Goal: Find specific page/section: Find specific page/section

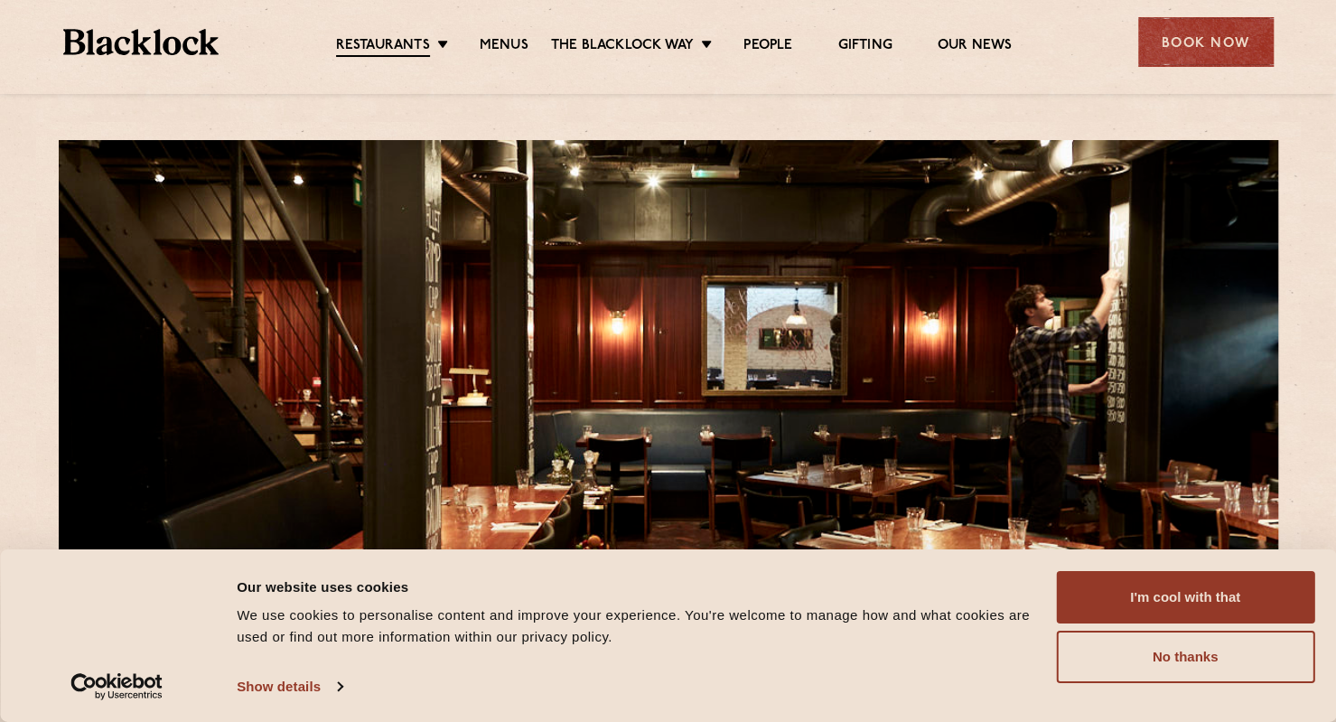
click at [1239, 650] on button "No thanks" at bounding box center [1185, 657] width 258 height 52
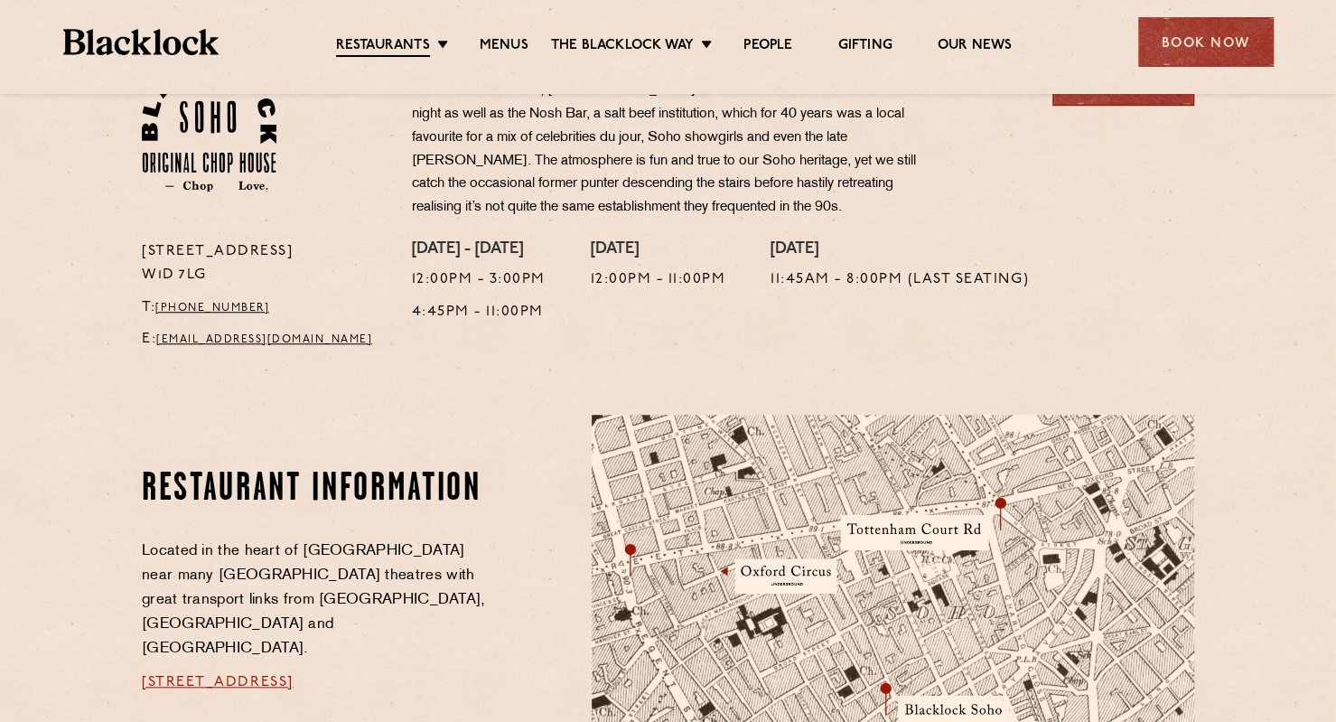
scroll to position [648, 0]
click at [510, 39] on link "Menus" at bounding box center [504, 46] width 49 height 18
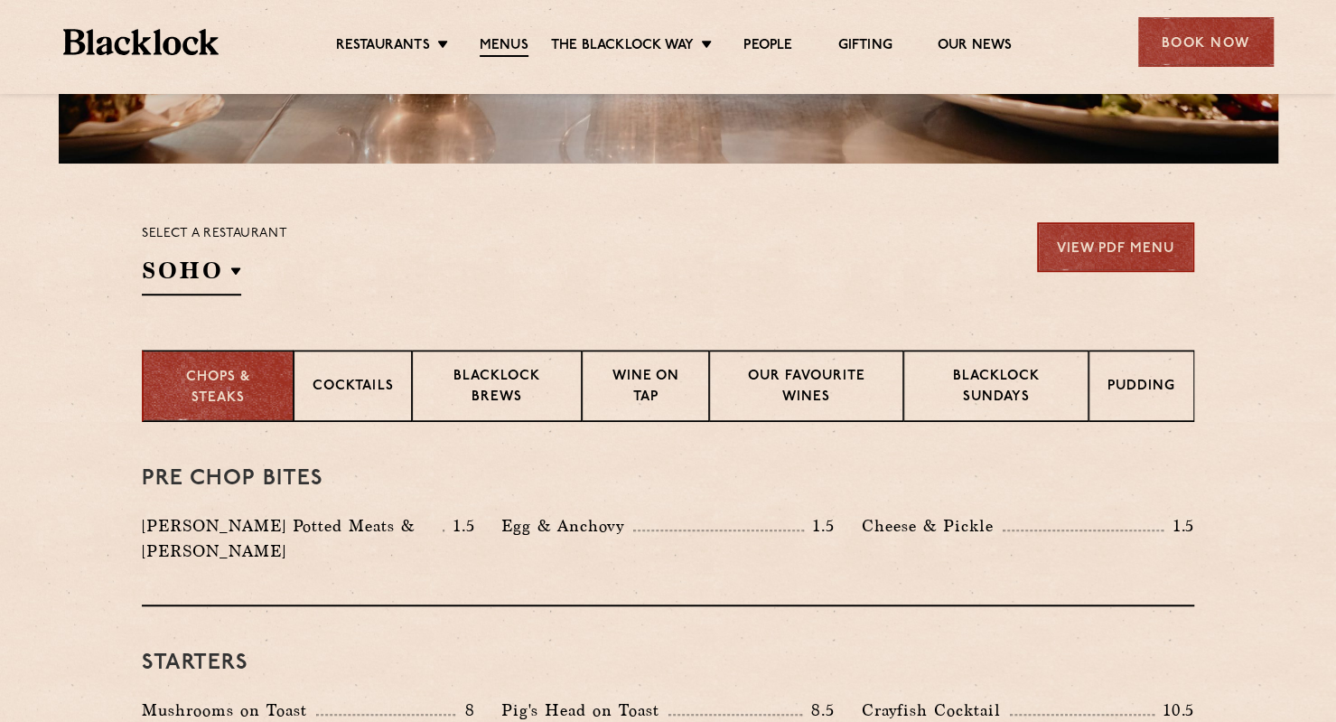
scroll to position [497, 0]
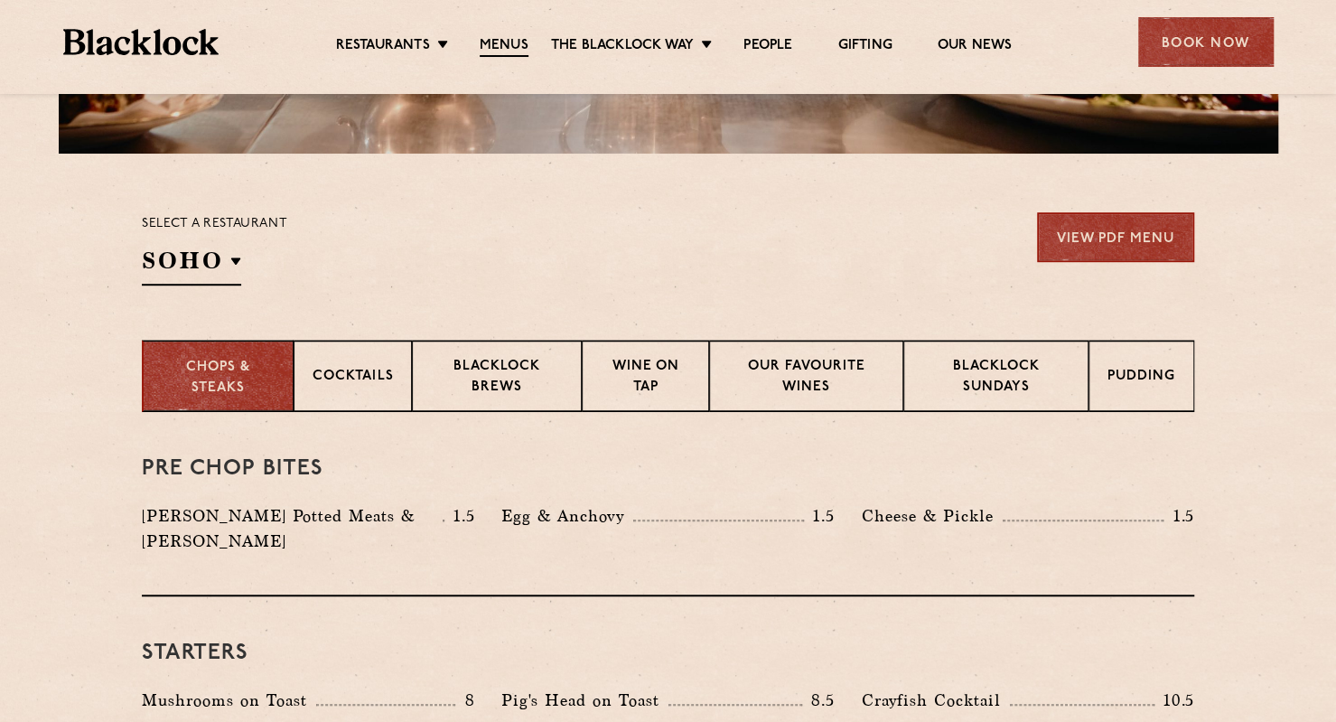
click at [987, 380] on p "Blacklock Sundays" at bounding box center [995, 378] width 147 height 42
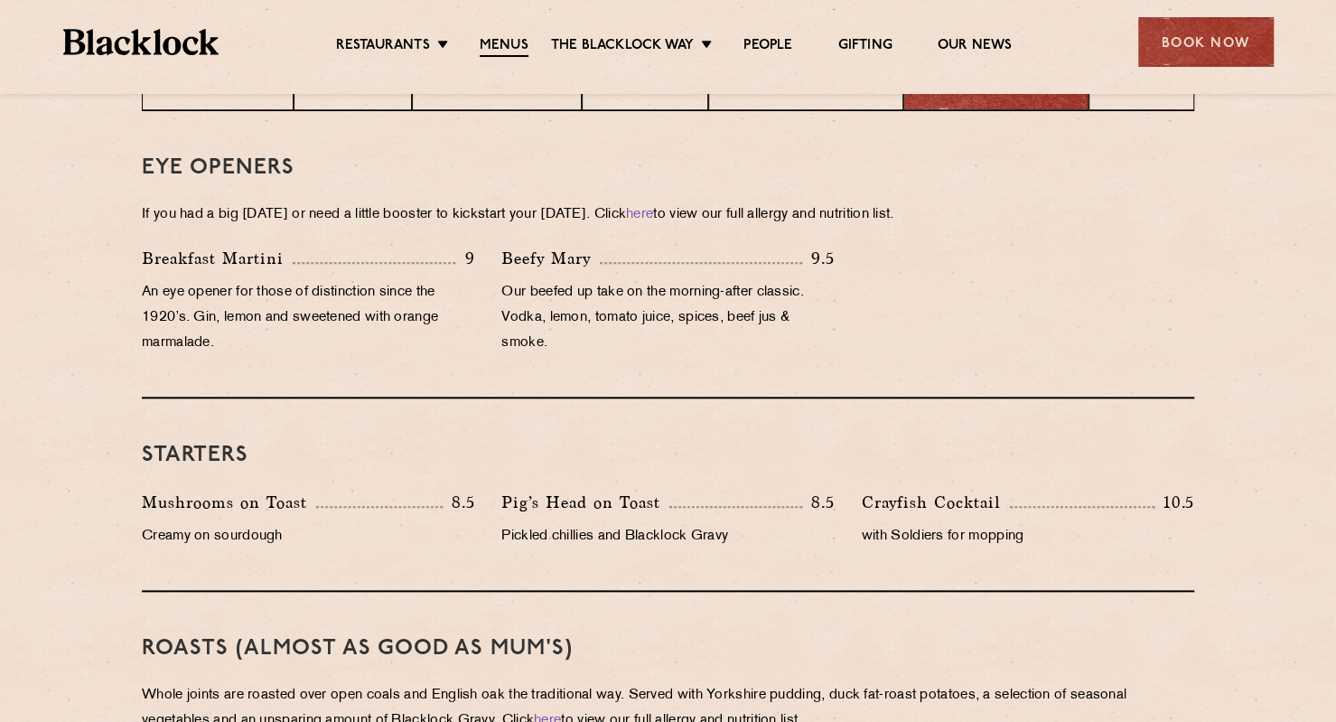
scroll to position [0, 0]
